Goal: Task Accomplishment & Management: Manage account settings

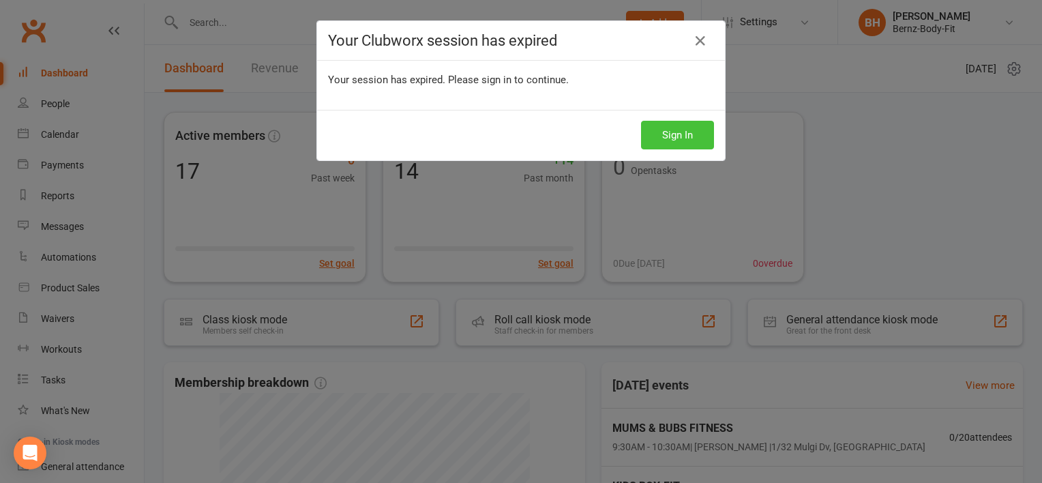
click at [670, 126] on button "Sign In" at bounding box center [677, 135] width 73 height 29
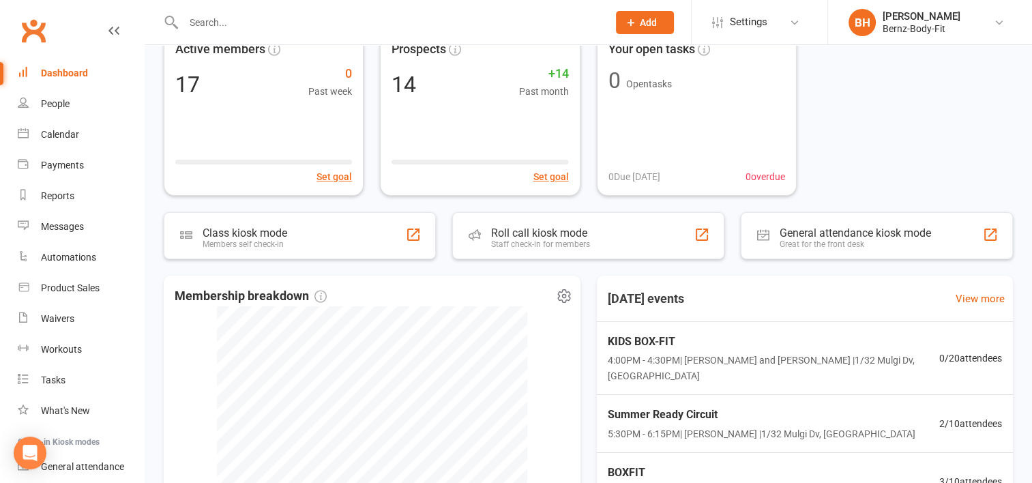
scroll to position [85, 0]
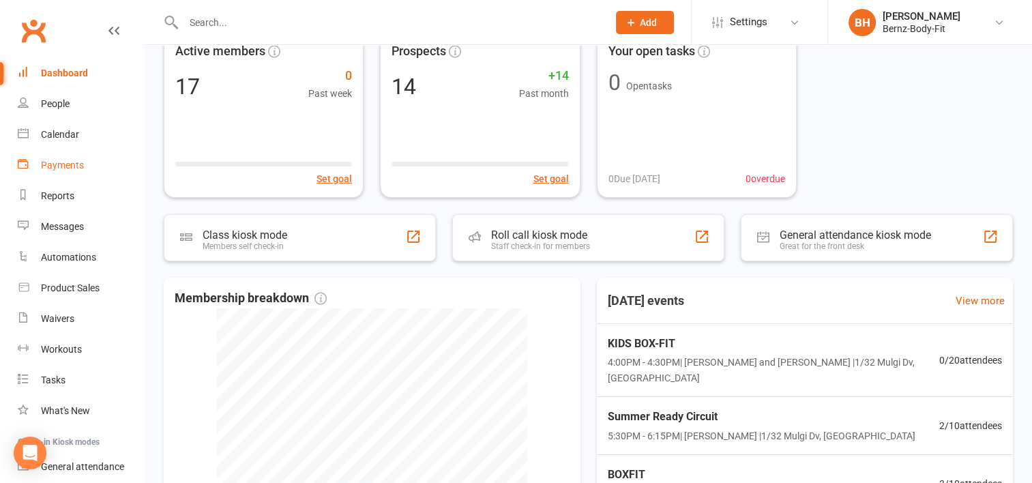
click at [57, 164] on div "Payments" at bounding box center [62, 165] width 43 height 11
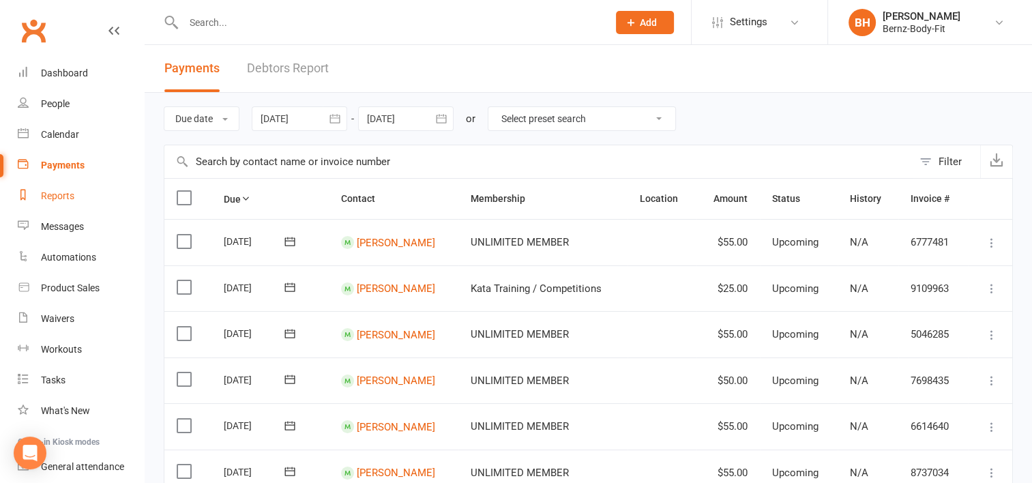
click at [61, 194] on div "Reports" at bounding box center [57, 195] width 33 height 11
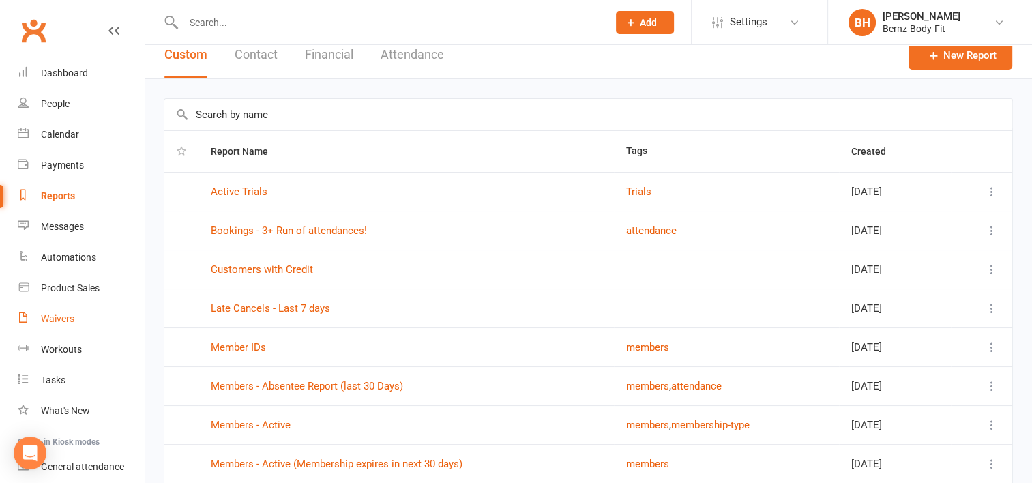
scroll to position [15, 0]
click at [327, 52] on button "Financial" at bounding box center [329, 53] width 48 height 47
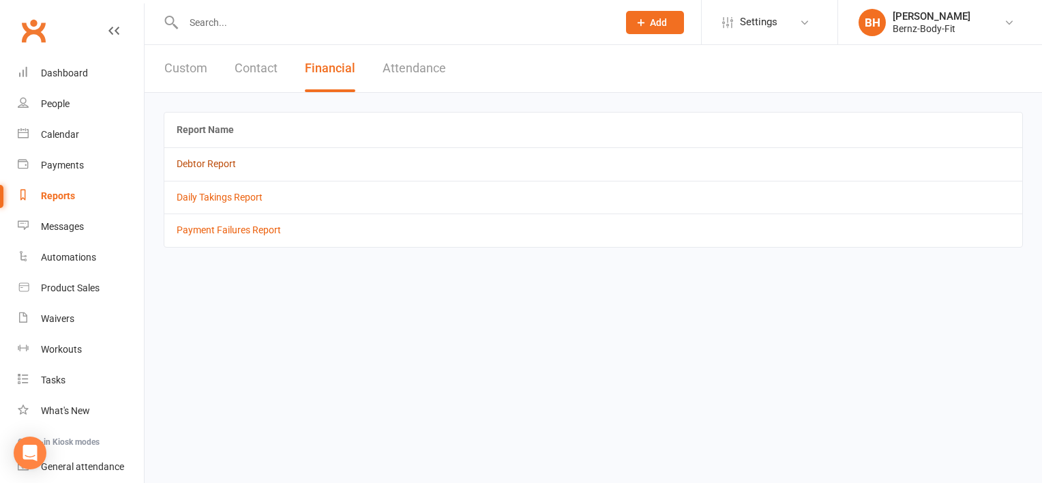
click at [205, 162] on link "Debtor Report" at bounding box center [206, 163] width 59 height 11
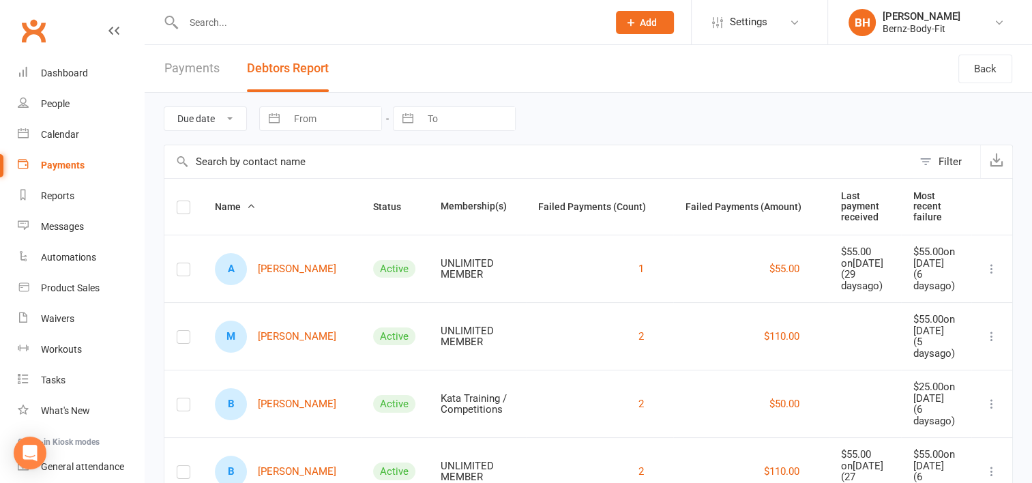
click at [214, 23] on input "text" at bounding box center [388, 22] width 419 height 19
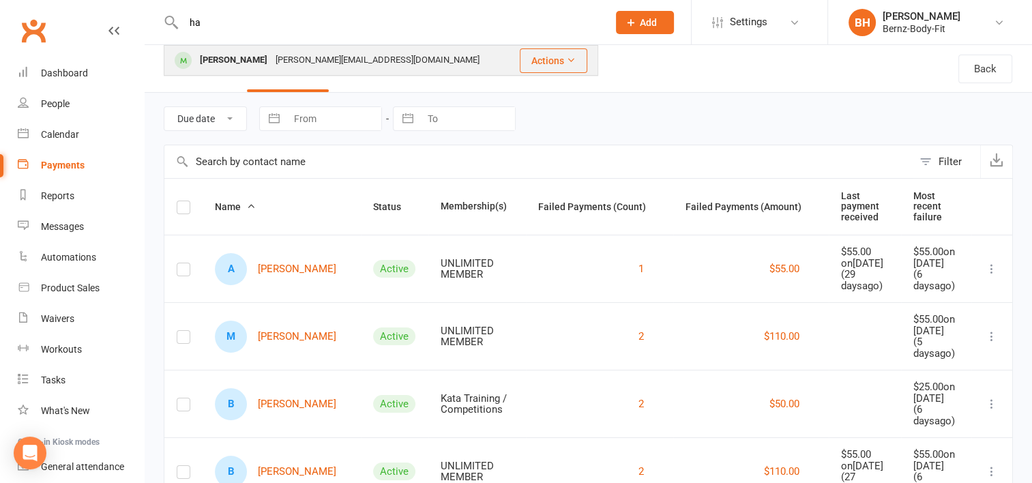
type input "ha"
click at [290, 59] on div "[PERSON_NAME][EMAIL_ADDRESS][DOMAIN_NAME]" at bounding box center [378, 60] width 212 height 20
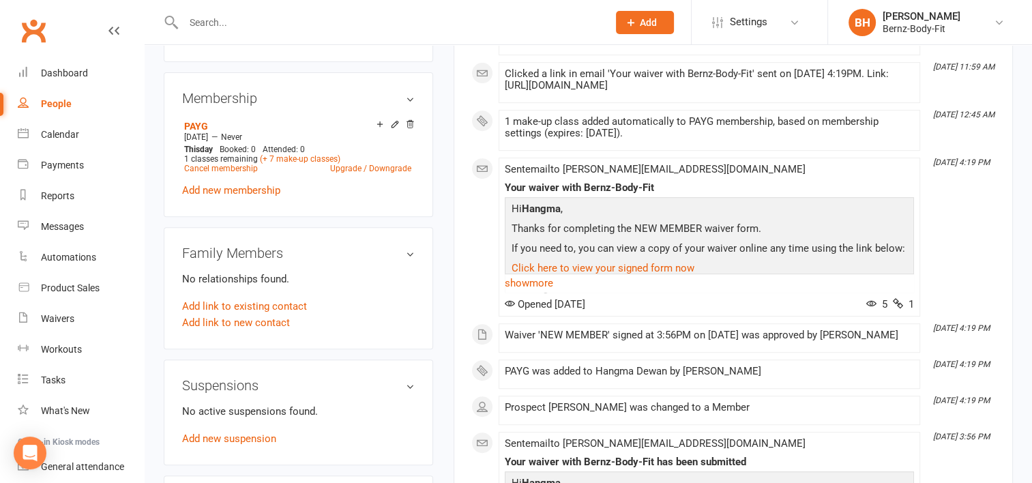
scroll to position [535, 0]
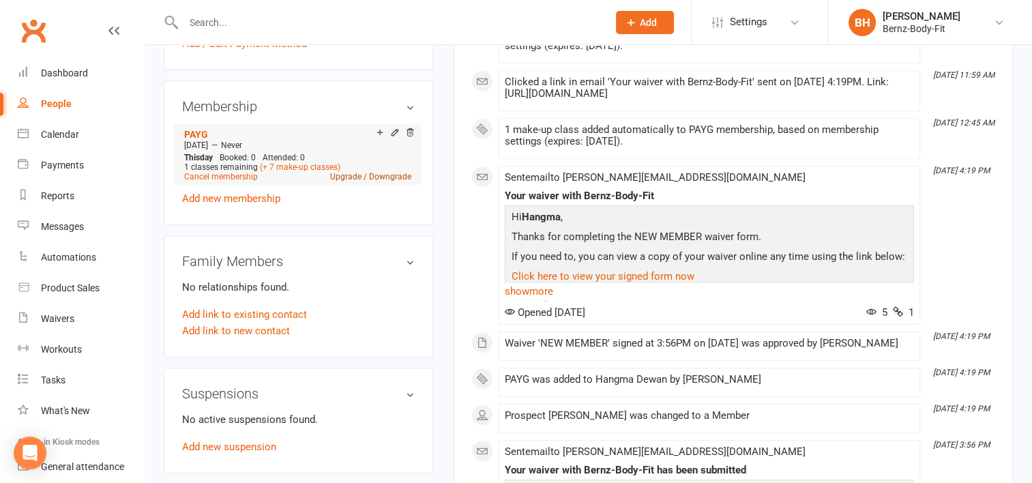
click at [369, 172] on link "Upgrade / Downgrade" at bounding box center [370, 177] width 81 height 10
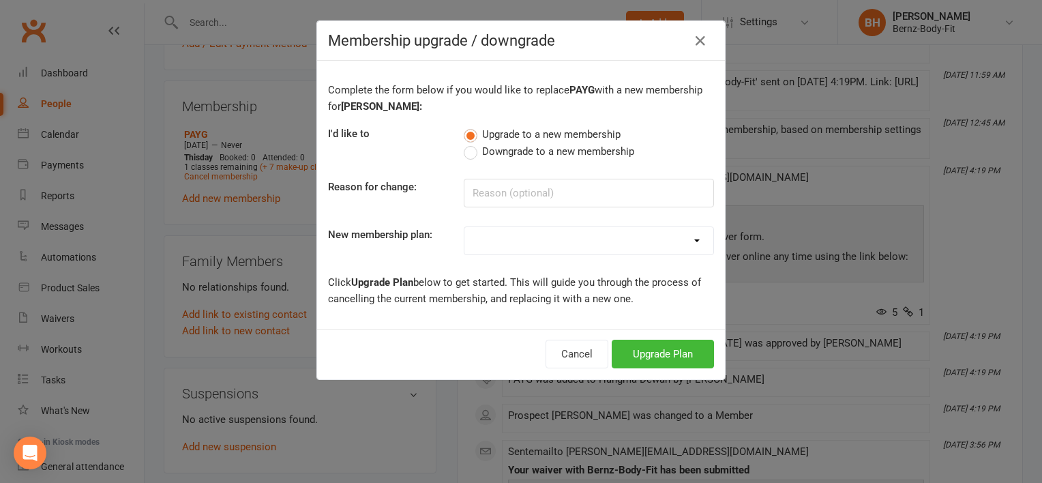
click at [469, 152] on label "Downgrade to a new membership" at bounding box center [549, 151] width 171 height 16
click at [469, 143] on input "Downgrade to a new membership" at bounding box center [468, 143] width 9 height 0
click at [493, 235] on select "UNLIMITED MEMBER PAYG Kata Training / Competitions 1 X CLASS PER WEEK / BASIC M…" at bounding box center [589, 240] width 249 height 27
click at [407, 222] on div "Complete the form below if you would like to replace PAYG with a new membership…" at bounding box center [521, 195] width 408 height 268
click at [555, 352] on button "Cancel" at bounding box center [563, 354] width 63 height 29
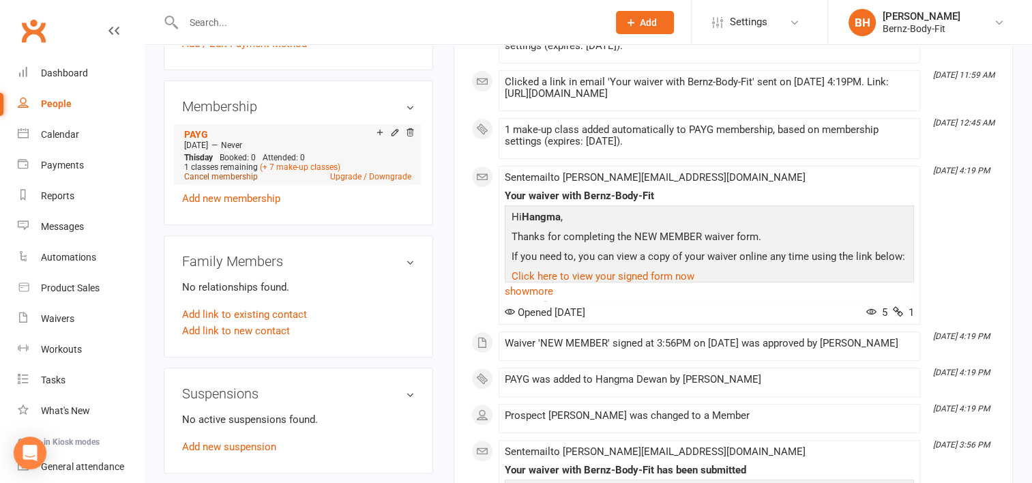
click at [232, 172] on link "Cancel membership" at bounding box center [221, 177] width 74 height 10
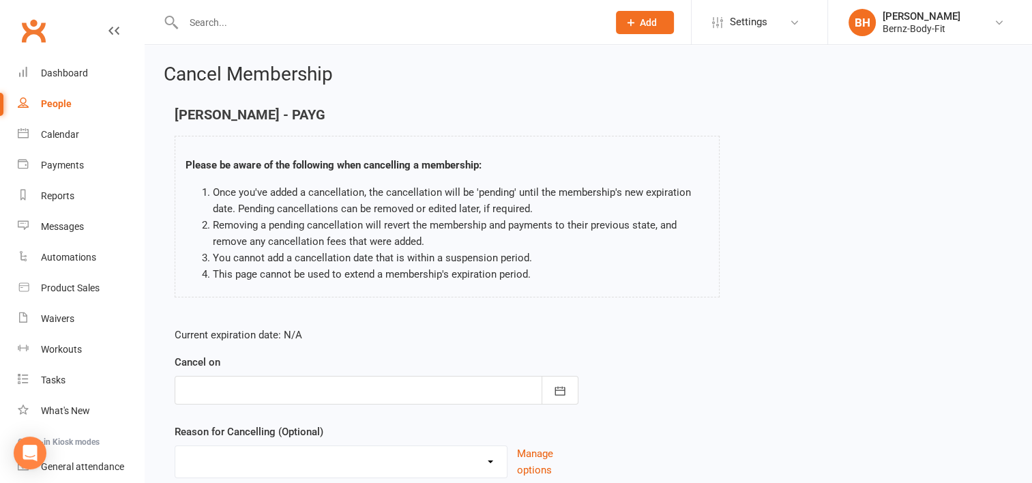
click at [233, 382] on div at bounding box center [377, 390] width 404 height 29
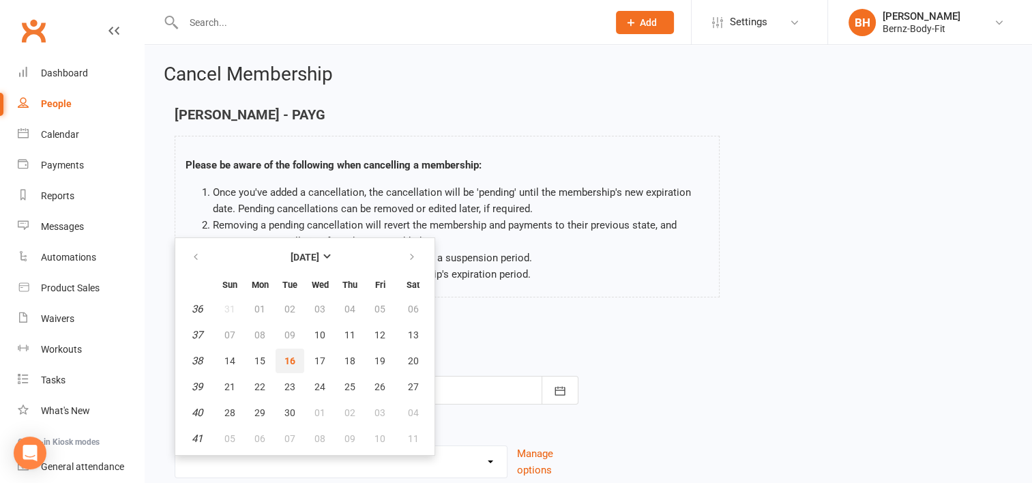
click at [287, 358] on span "16" at bounding box center [289, 360] width 11 height 11
type input "[DATE]"
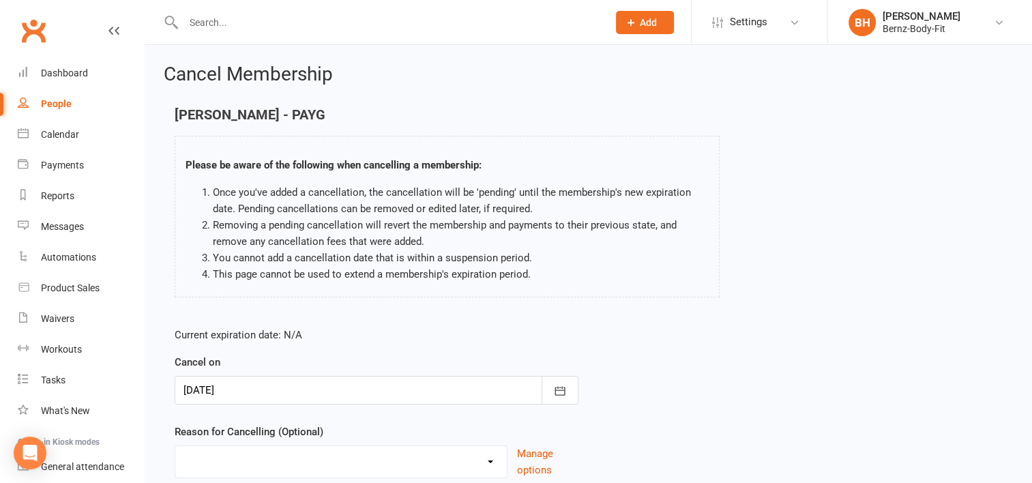
scroll to position [105, 0]
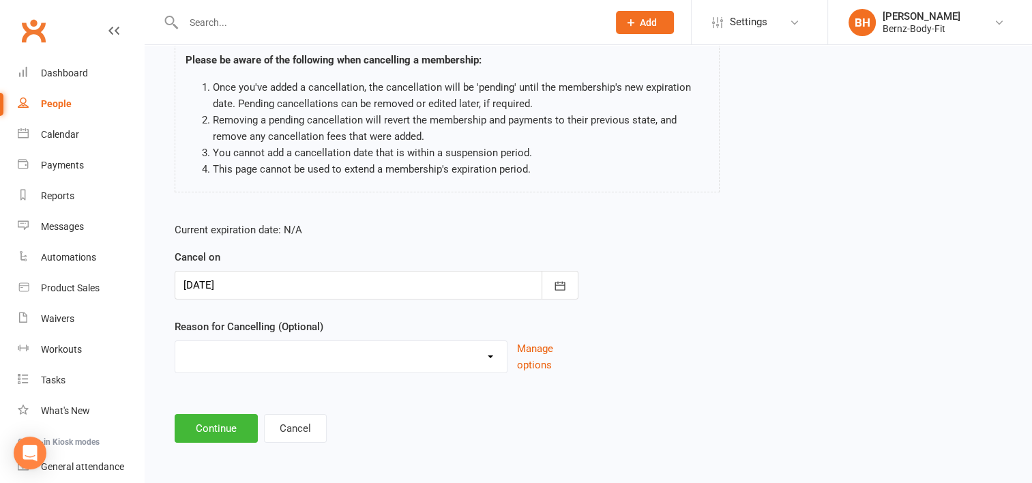
click at [202, 349] on select "Holiday Injury Other reason" at bounding box center [341, 354] width 332 height 27
click at [248, 347] on select "Holiday Injury Other reason" at bounding box center [341, 354] width 332 height 27
select select "2"
click at [175, 341] on select "Holiday Injury Other reason" at bounding box center [341, 354] width 332 height 27
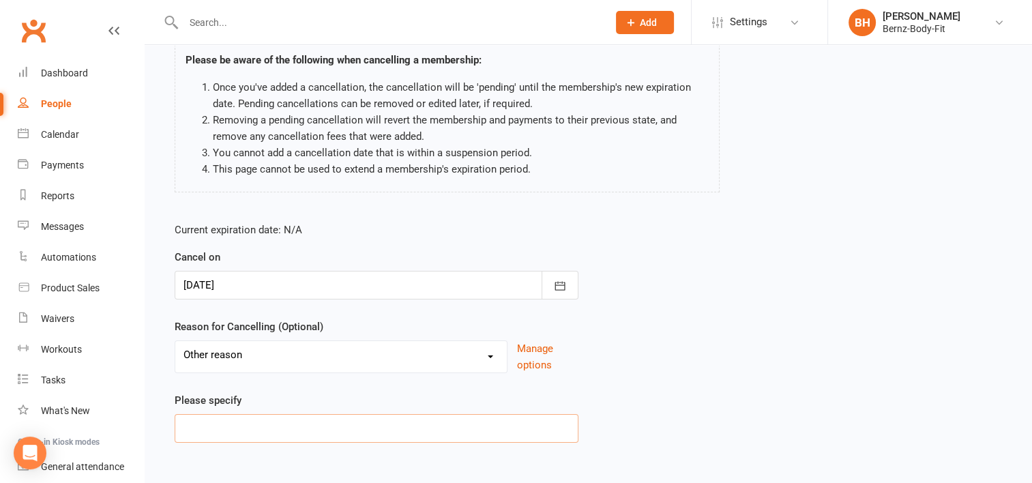
click at [209, 433] on input at bounding box center [377, 428] width 404 height 29
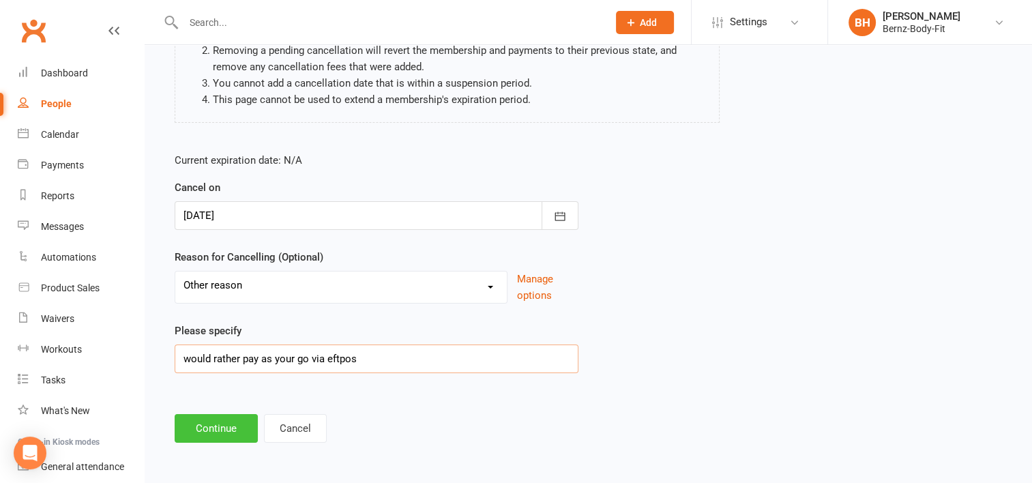
type input "would rather pay as your go via eftpos"
click at [205, 421] on button "Continue" at bounding box center [216, 428] width 83 height 29
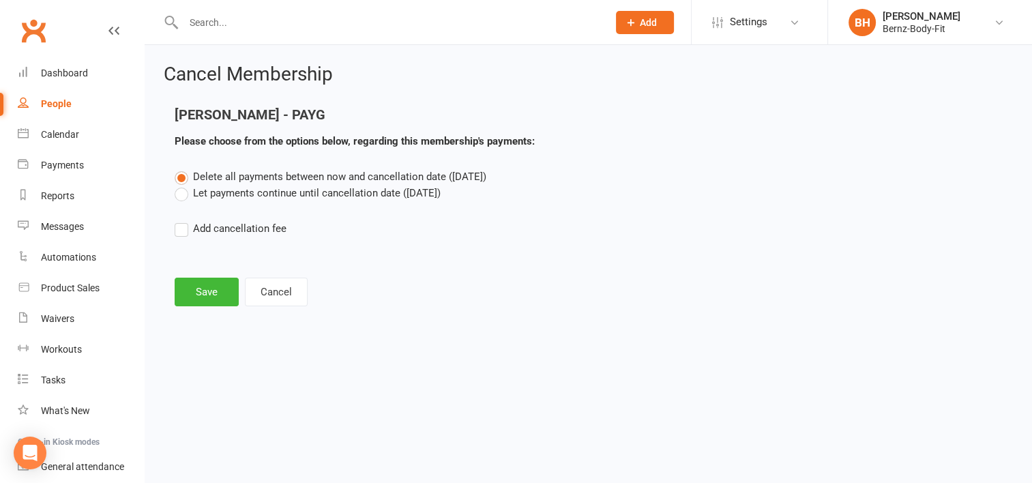
scroll to position [0, 0]
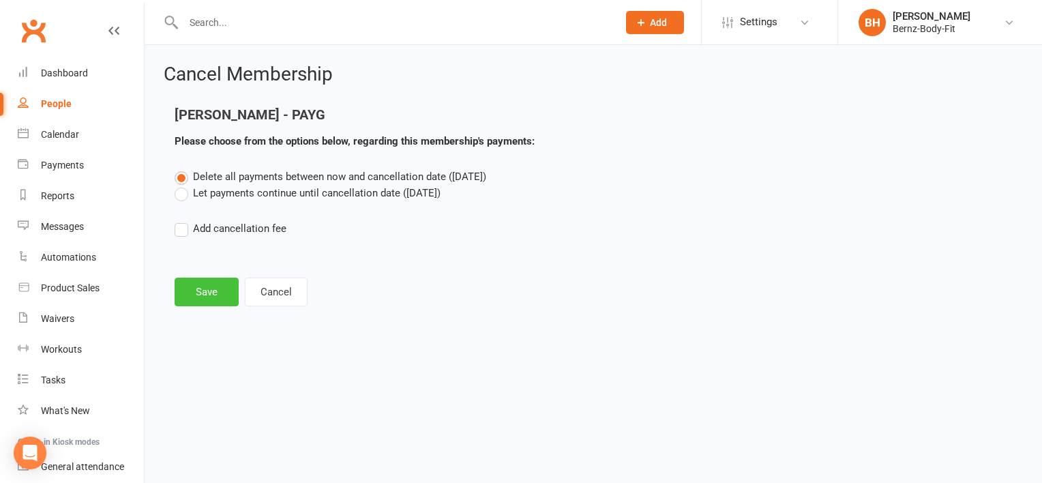
click at [207, 289] on button "Save" at bounding box center [207, 292] width 64 height 29
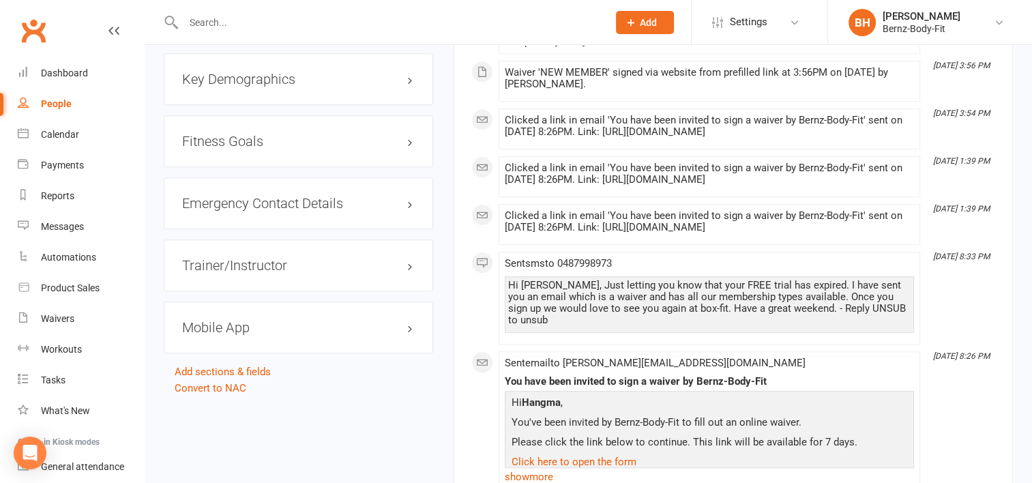
scroll to position [1127, 0]
click at [341, 195] on h3 "Emergency Contact Details edit" at bounding box center [298, 202] width 233 height 15
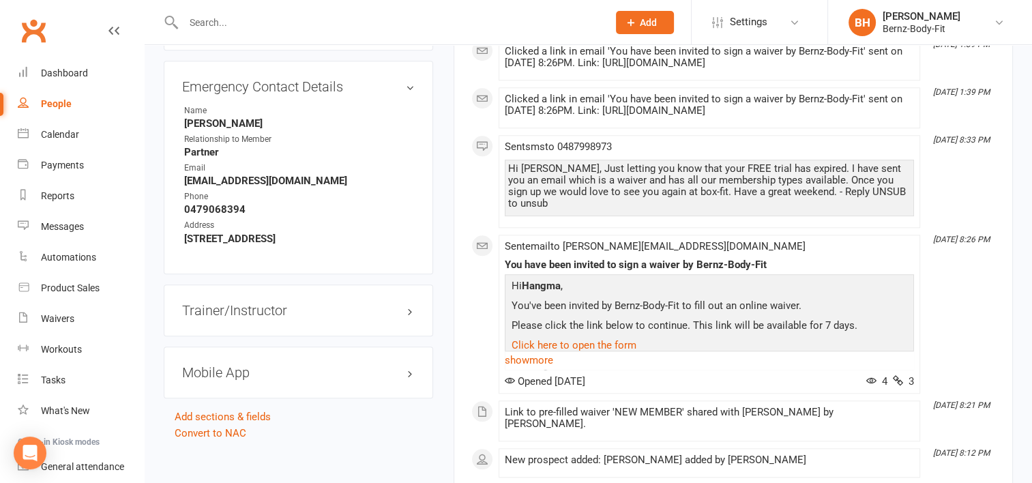
scroll to position [1244, 0]
click at [260, 302] on h3 "Trainer/Instructor edit" at bounding box center [298, 309] width 233 height 15
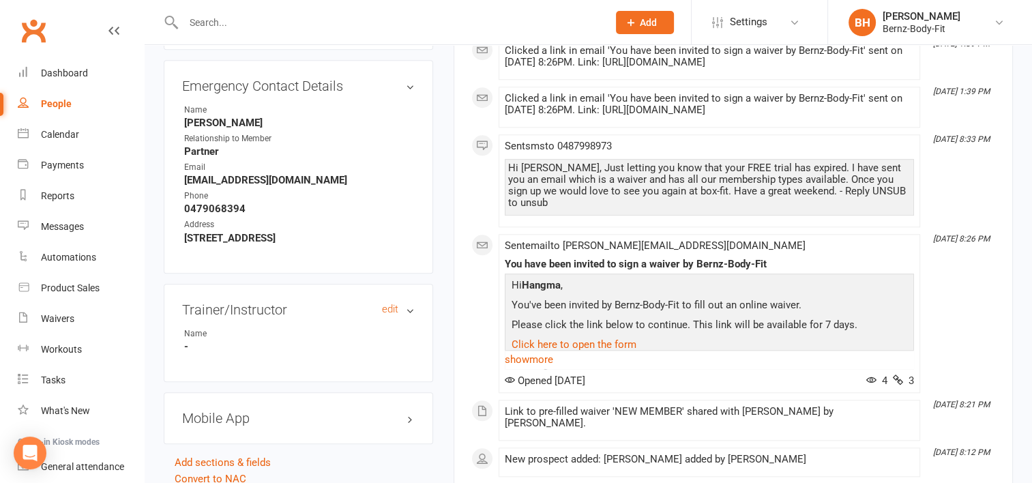
click at [409, 302] on h3 "Trainer/Instructor edit" at bounding box center [298, 309] width 233 height 15
click at [406, 302] on h3 "Trainer/Instructor edit" at bounding box center [298, 309] width 233 height 15
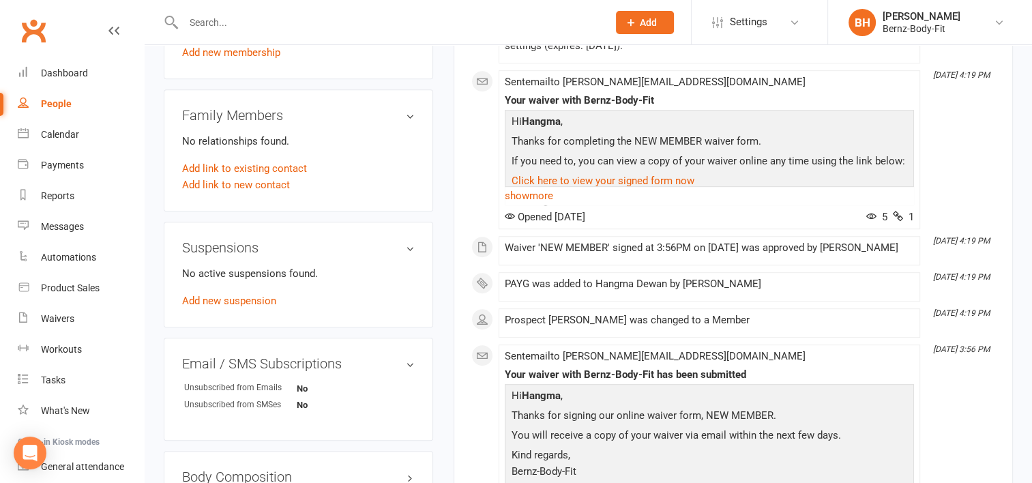
scroll to position [667, 0]
click at [229, 107] on h3 "Family Members" at bounding box center [298, 114] width 233 height 15
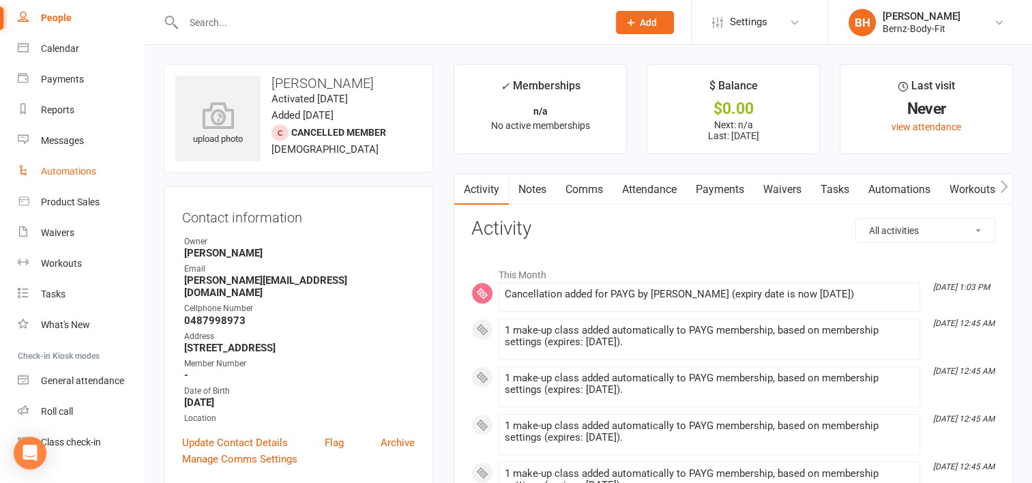
scroll to position [87, 0]
click at [745, 22] on span "Settings" at bounding box center [749, 22] width 38 height 31
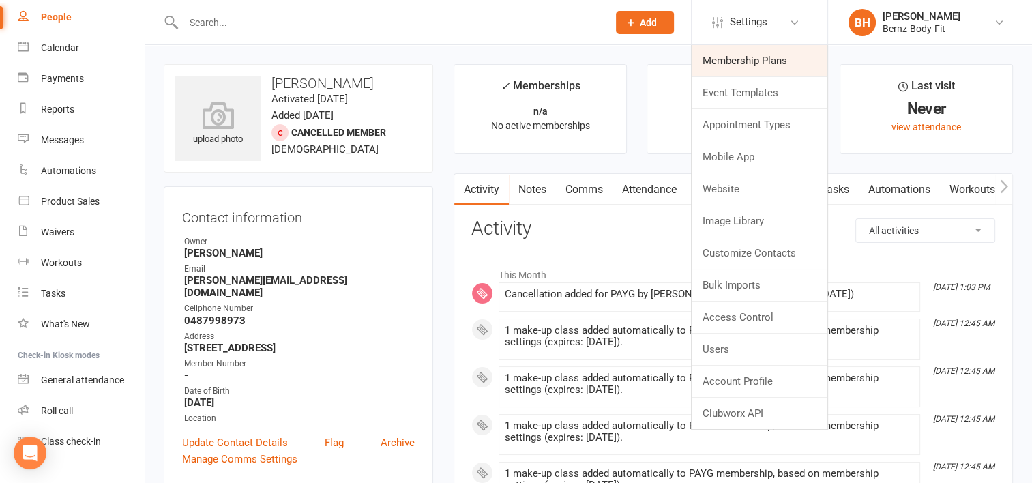
click at [746, 63] on link "Membership Plans" at bounding box center [760, 60] width 136 height 31
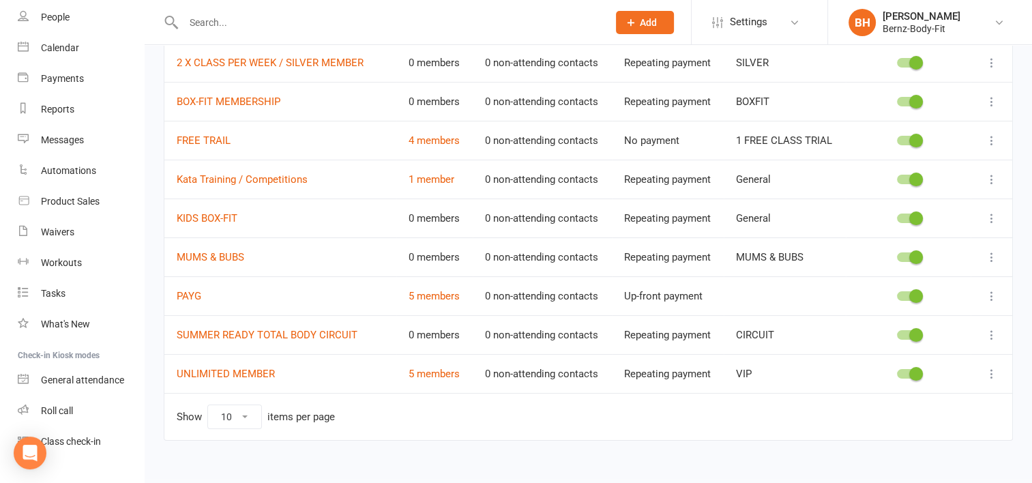
scroll to position [182, 0]
click at [428, 296] on link "5 members" at bounding box center [434, 297] width 51 height 12
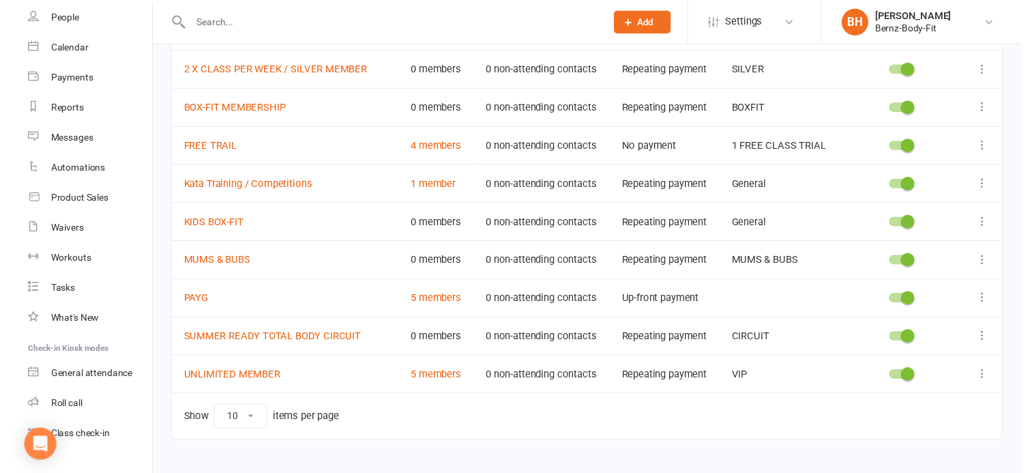
scroll to position [196, 0]
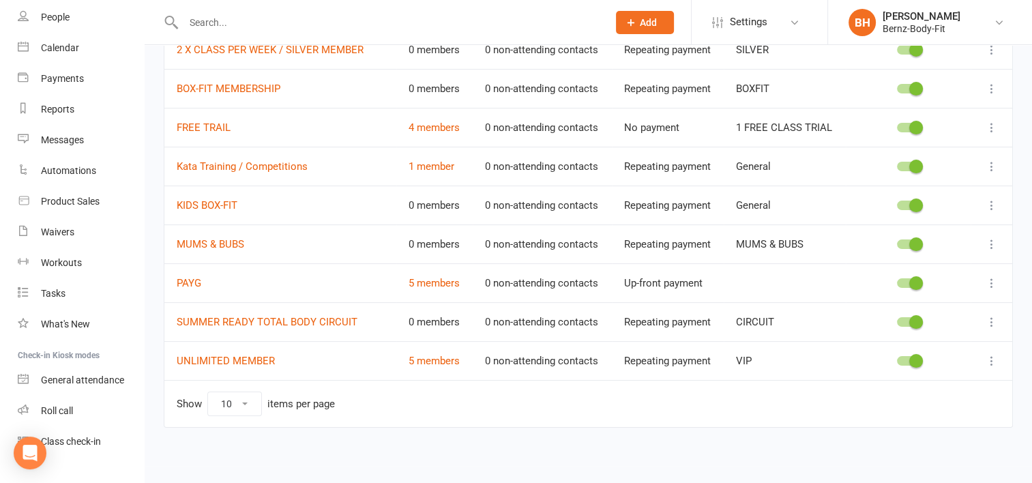
click at [914, 277] on span at bounding box center [916, 283] width 14 height 14
click at [897, 281] on input "checkbox" at bounding box center [897, 281] width 0 height 0
click at [989, 278] on icon at bounding box center [992, 283] width 14 height 14
click at [893, 363] on link "Delete" at bounding box center [921, 362] width 135 height 27
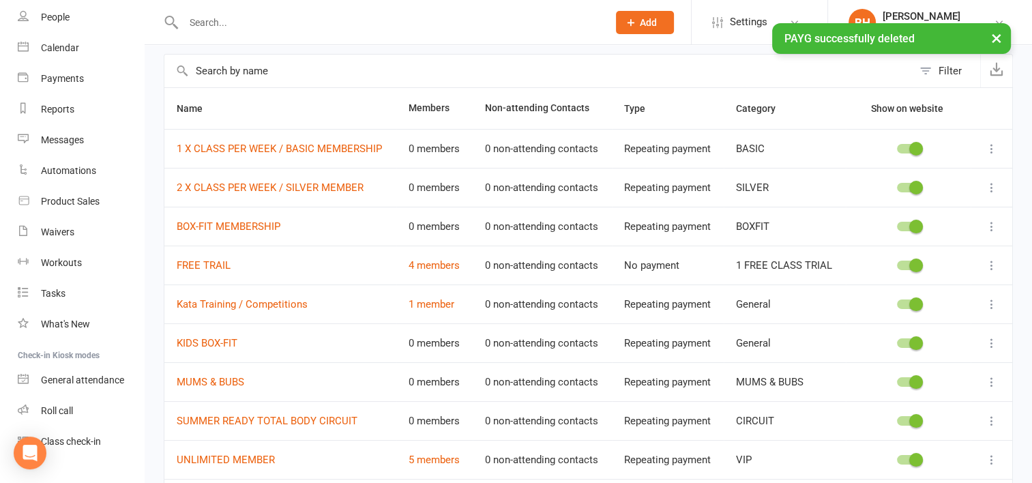
scroll to position [59, 0]
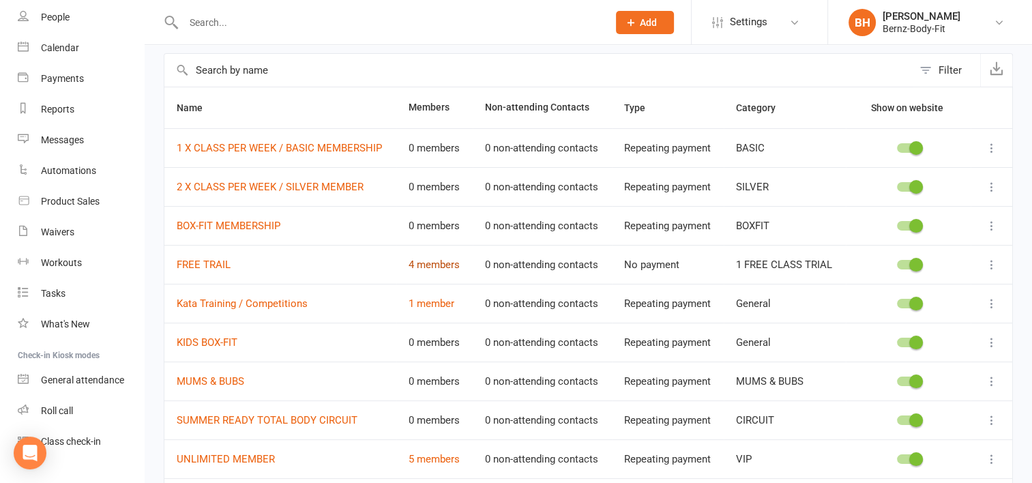
click at [431, 262] on link "4 members" at bounding box center [434, 265] width 51 height 12
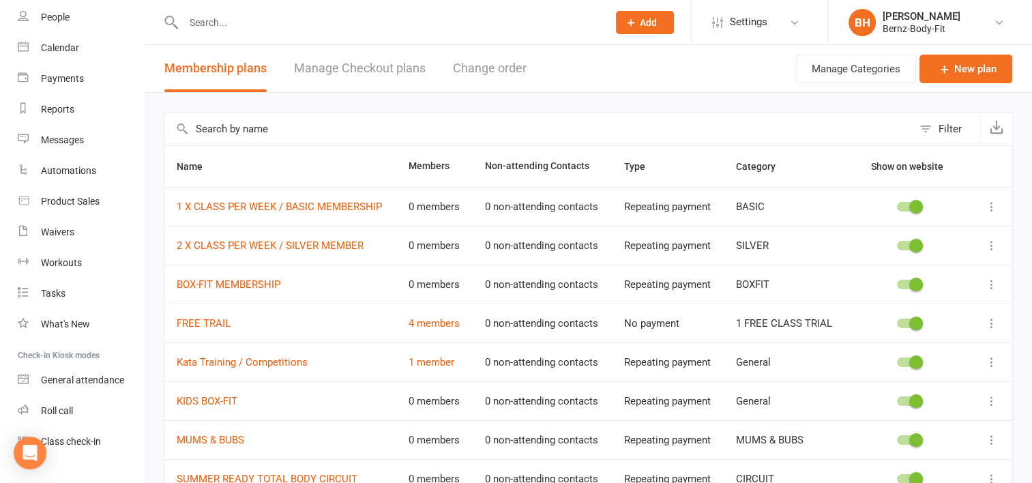
click at [330, 67] on link "Manage Checkout plans" at bounding box center [360, 68] width 132 height 47
